Goal: Transaction & Acquisition: Obtain resource

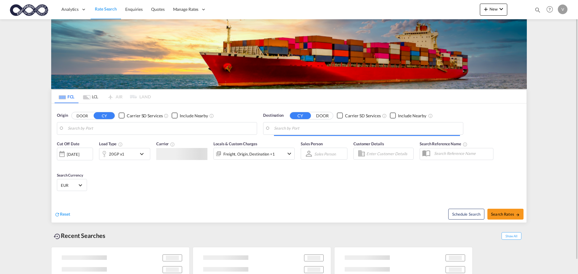
type input "[GEOGRAPHIC_DATA], [GEOGRAPHIC_DATA]"
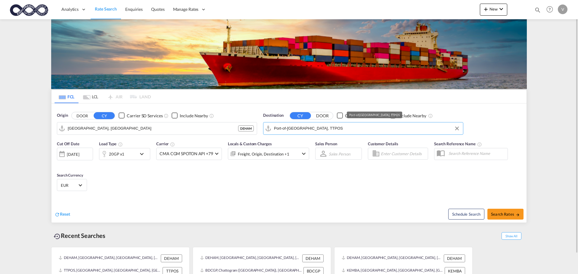
click at [316, 127] on input "Port-of-[GEOGRAPHIC_DATA], TTPOS" at bounding box center [367, 128] width 186 height 9
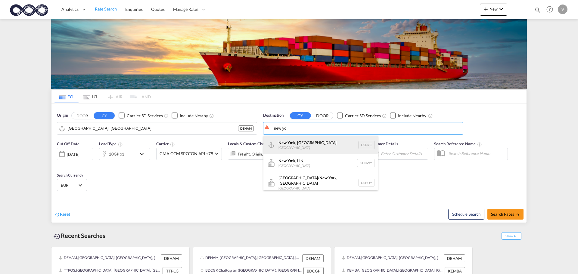
click at [294, 147] on div "New Yo rk, [GEOGRAPHIC_DATA] [GEOGRAPHIC_DATA] USNYC" at bounding box center [320, 145] width 114 height 18
type input "[US_STATE], [GEOGRAPHIC_DATA], USNYC"
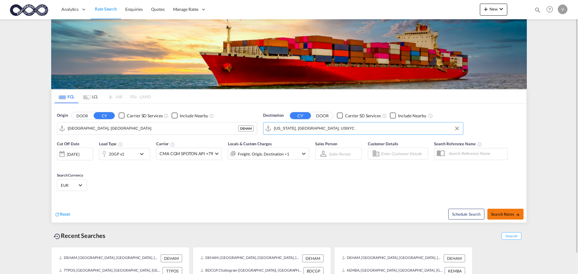
click at [499, 216] on span "Search Rates" at bounding box center [505, 214] width 29 height 5
type input "DEHAM to USNYC / [DATE]"
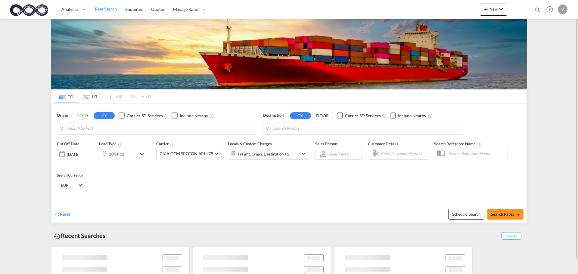
type input "[GEOGRAPHIC_DATA], [GEOGRAPHIC_DATA]"
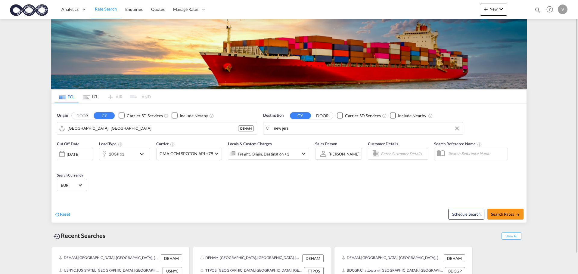
drag, startPoint x: 295, startPoint y: 126, endPoint x: 262, endPoint y: 130, distance: 32.4
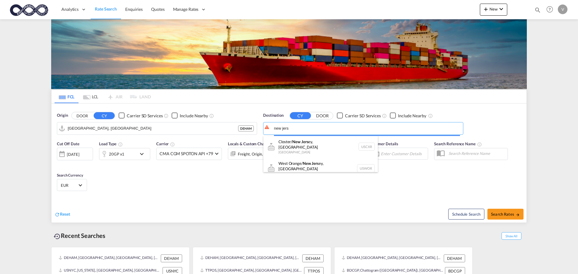
drag, startPoint x: 290, startPoint y: 128, endPoint x: 268, endPoint y: 129, distance: 22.6
click at [268, 129] on body "Analytics Dashboard Rate Search Enquiries Quotes Manage Rates Contract Rates" at bounding box center [289, 137] width 578 height 274
drag, startPoint x: 291, startPoint y: 127, endPoint x: 271, endPoint y: 128, distance: 19.9
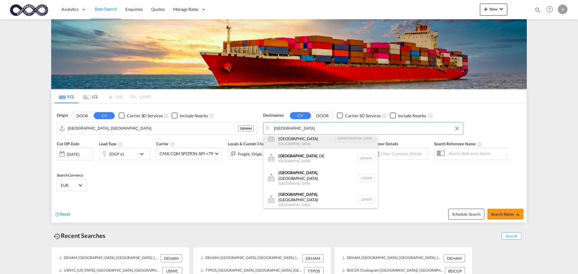
scroll to position [36, 0]
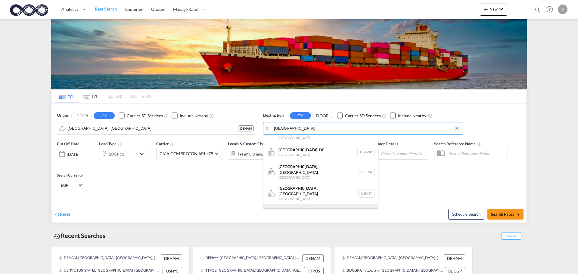
click at [283, 204] on div "Newark , NJ United States USEWR" at bounding box center [320, 215] width 114 height 22
type input "Newark, NJ, USEWR"
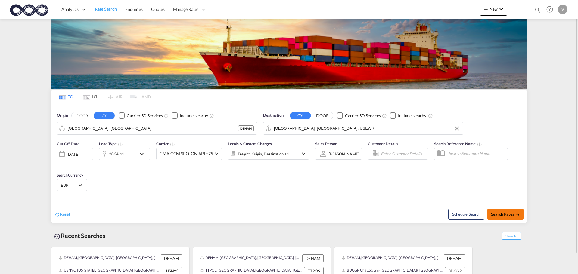
click at [504, 217] on button "Search Rates" at bounding box center [505, 214] width 36 height 11
type input "DEHAM to USEWR / 16 Sep 2025"
